Goal: Task Accomplishment & Management: Manage account settings

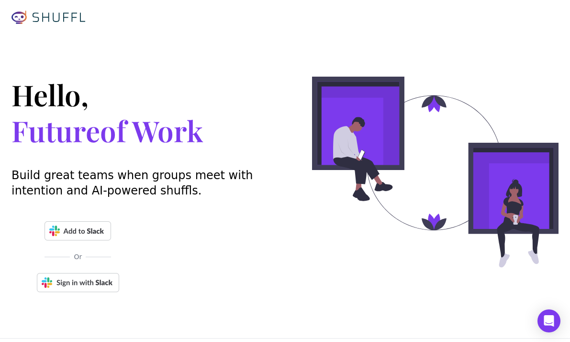
click at [99, 288] on img at bounding box center [78, 282] width 82 height 19
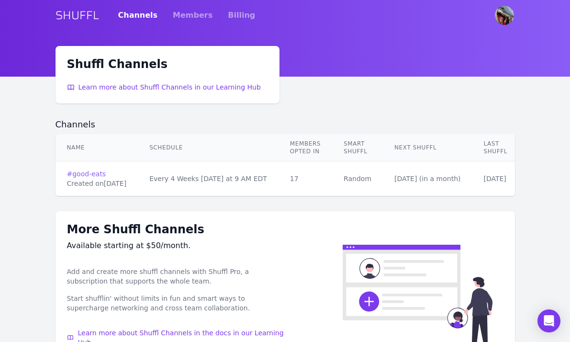
click at [89, 172] on link "# good-eats" at bounding box center [97, 174] width 60 height 10
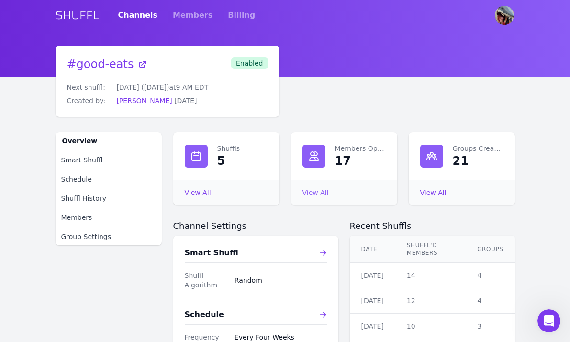
click at [316, 191] on link "View All Members Opted In" at bounding box center [315, 193] width 26 height 8
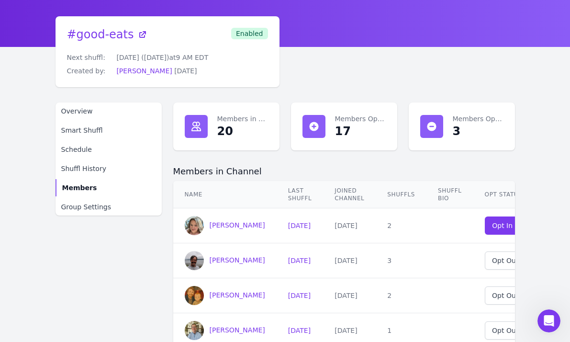
scroll to position [0, 47]
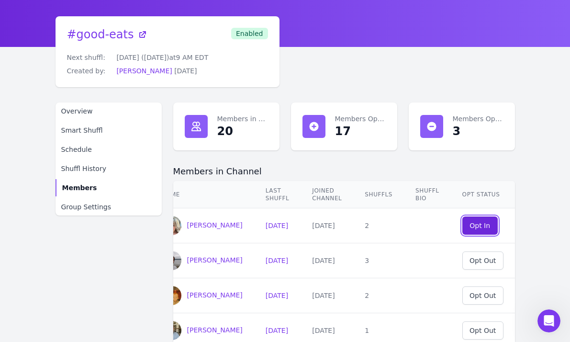
click at [476, 221] on div "Opt In" at bounding box center [479, 226] width 21 height 10
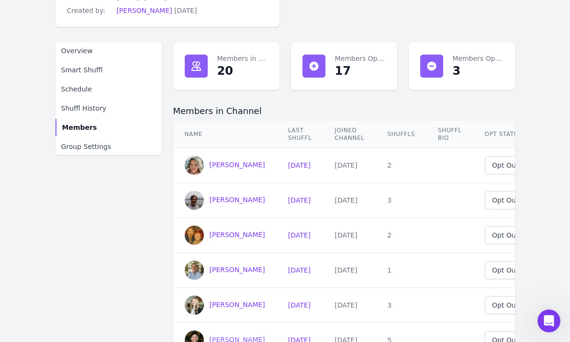
scroll to position [54, 0]
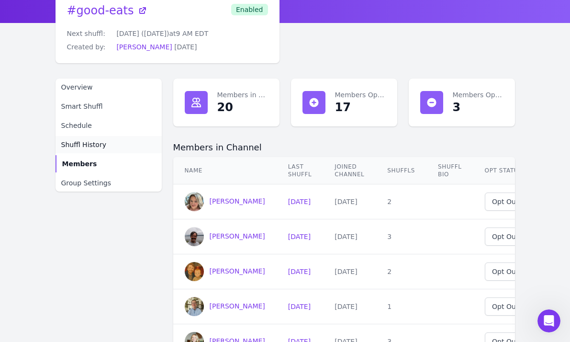
click at [101, 146] on span "Shuffl History" at bounding box center [83, 145] width 45 height 10
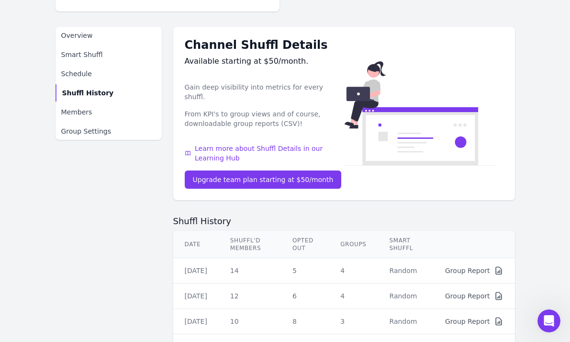
scroll to position [192, 0]
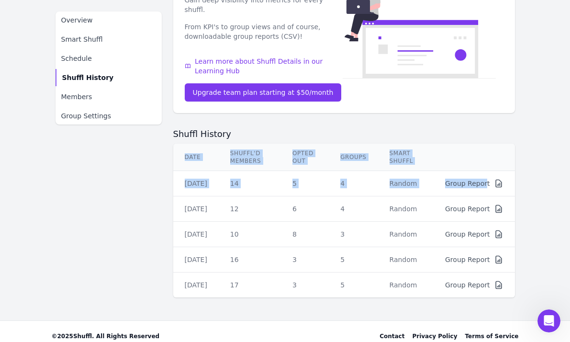
drag, startPoint x: 487, startPoint y: 171, endPoint x: 544, endPoint y: 201, distance: 64.6
click at [545, 201] on main "# good-eats Next shuffl: [DATE] ([DATE]) at 9 AM EDT Created by: [PERSON_NAME] …" at bounding box center [285, 87] width 570 height 467
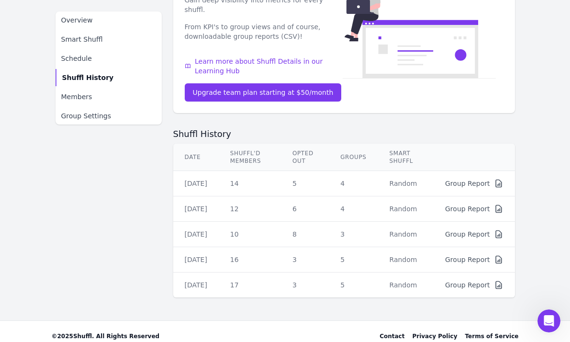
click at [498, 280] on icon at bounding box center [499, 285] width 10 height 10
click at [474, 280] on div "Group Report" at bounding box center [467, 285] width 44 height 10
click at [275, 272] on td "17" at bounding box center [250, 284] width 62 height 25
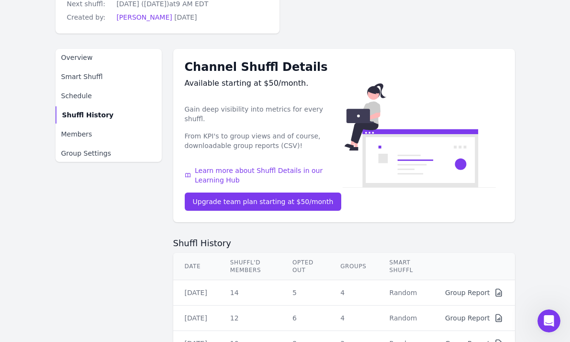
scroll to position [84, 0]
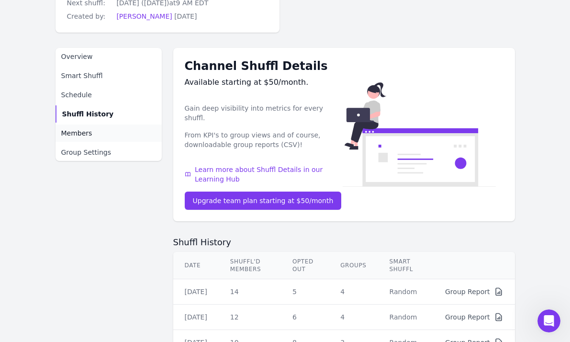
click at [85, 131] on span "Members" at bounding box center [76, 133] width 31 height 10
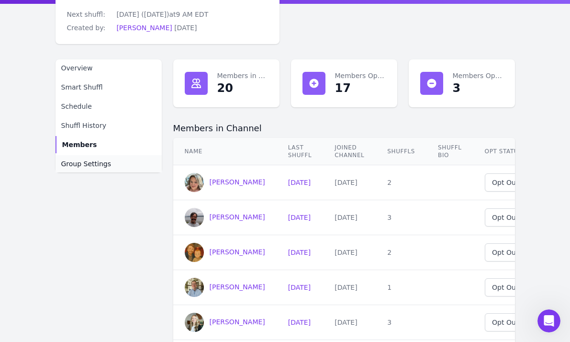
click at [99, 166] on span "Group Settings" at bounding box center [86, 164] width 50 height 10
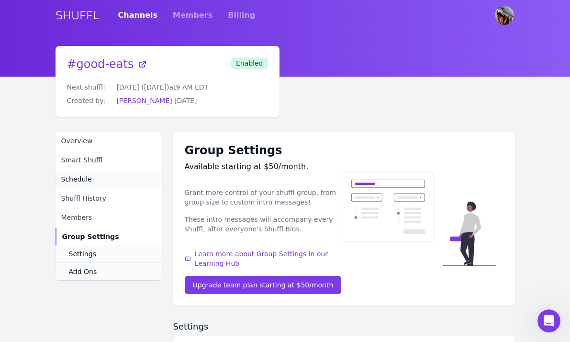
click at [91, 177] on link "Schedule" at bounding box center [109, 178] width 106 height 17
select select "EVERY_FOUR_WEEKS"
select select "9"
select select "America/New_York"
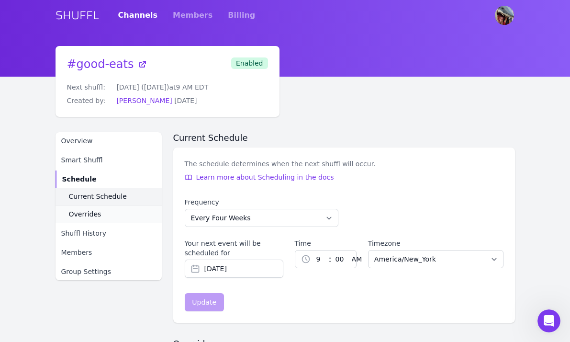
click at [94, 199] on span "Current Schedule" at bounding box center [98, 196] width 58 height 10
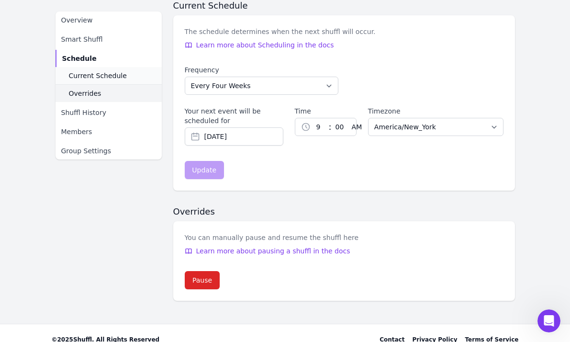
click at [98, 96] on span "Overrides" at bounding box center [85, 94] width 33 height 10
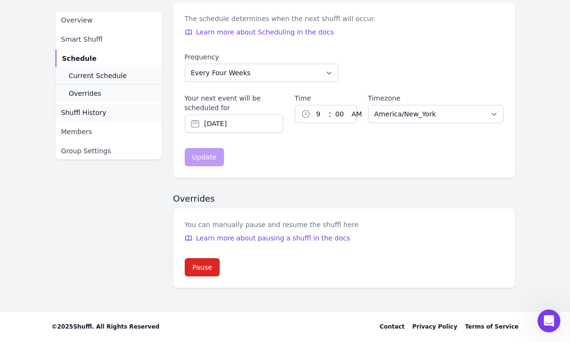
click at [98, 107] on link "Shuffl History" at bounding box center [109, 112] width 106 height 17
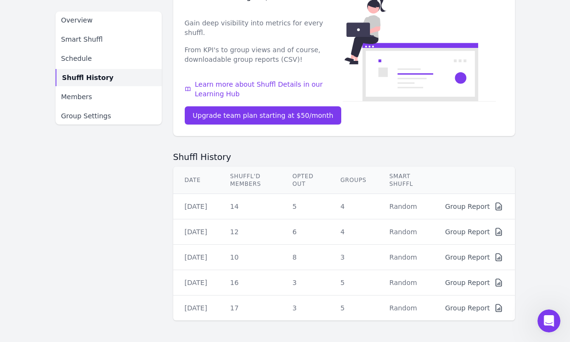
scroll to position [177, 0]
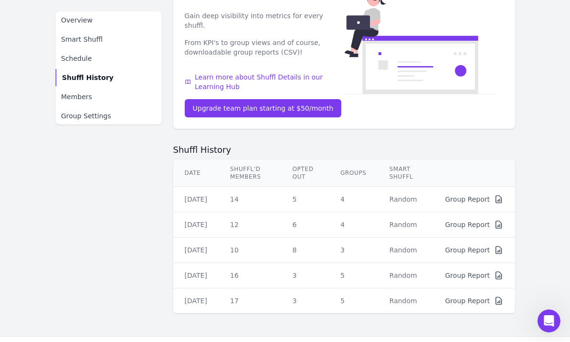
click at [504, 294] on td "Group Report" at bounding box center [474, 300] width 81 height 25
click at [496, 297] on icon at bounding box center [499, 300] width 6 height 7
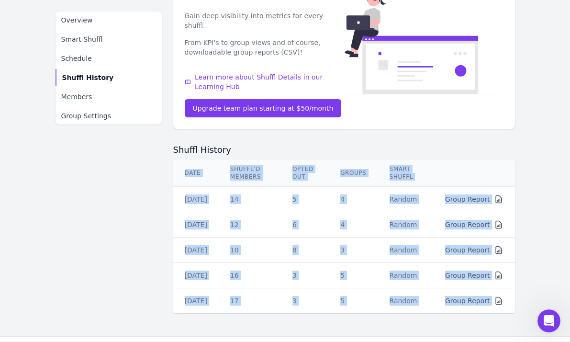
click at [496, 297] on icon at bounding box center [499, 300] width 6 height 7
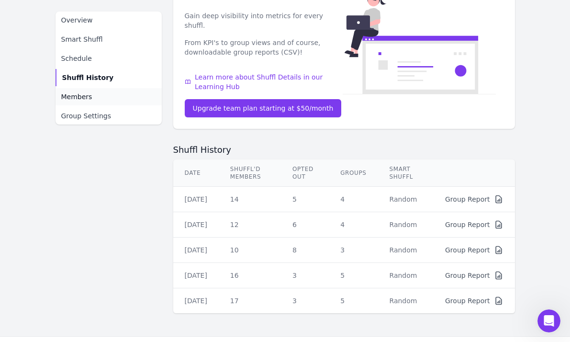
click at [88, 99] on span "Members" at bounding box center [76, 97] width 31 height 10
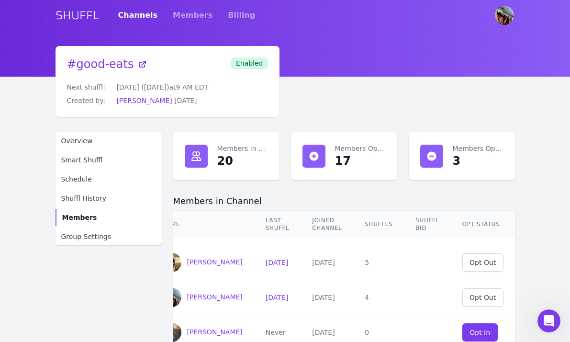
scroll to position [384, 47]
